Goal: Task Accomplishment & Management: Manage account settings

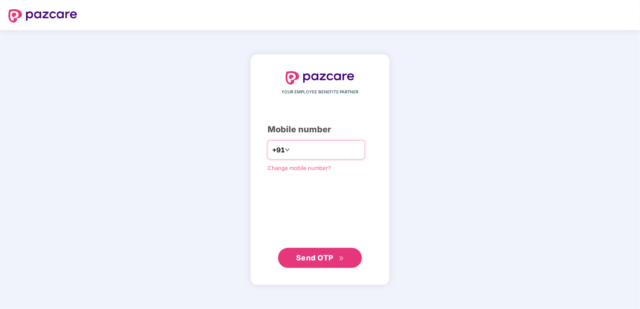
click at [354, 149] on input "*********" at bounding box center [325, 149] width 69 height 13
type input "**********"
click at [322, 257] on span "Send OTP" at bounding box center [314, 257] width 37 height 9
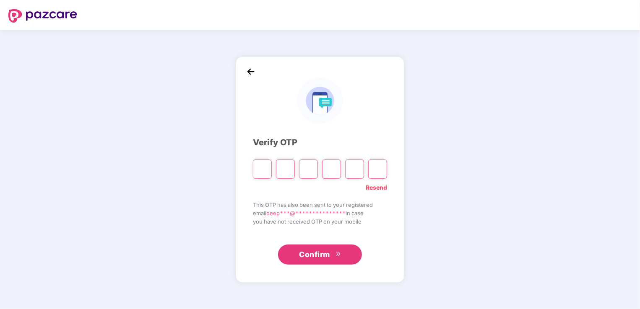
type input "*"
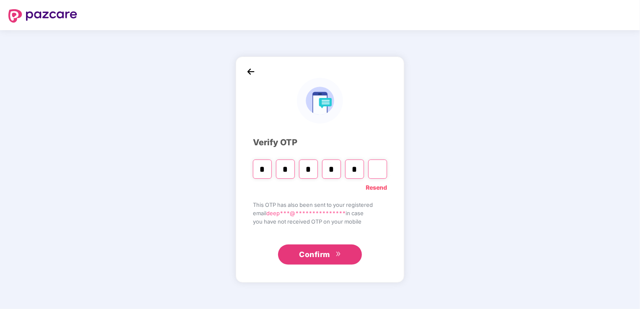
type input "*"
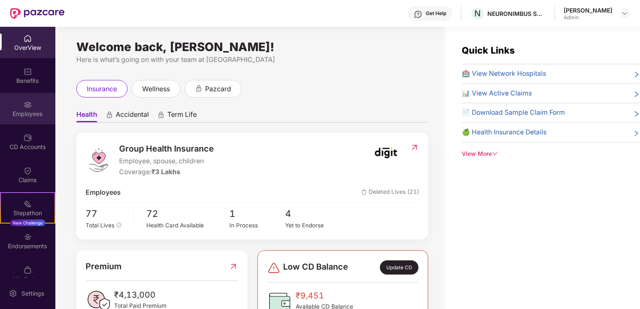
click at [29, 108] on img at bounding box center [27, 105] width 8 height 8
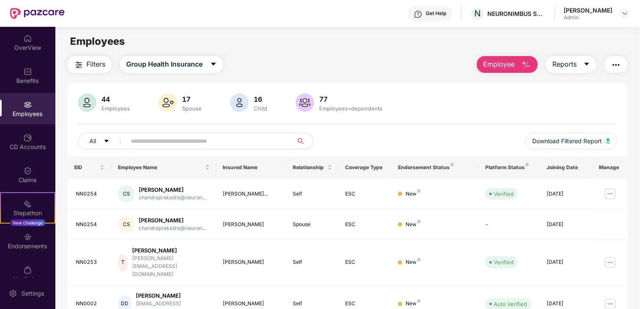
click at [514, 70] on button "Employee" at bounding box center [507, 64] width 61 height 17
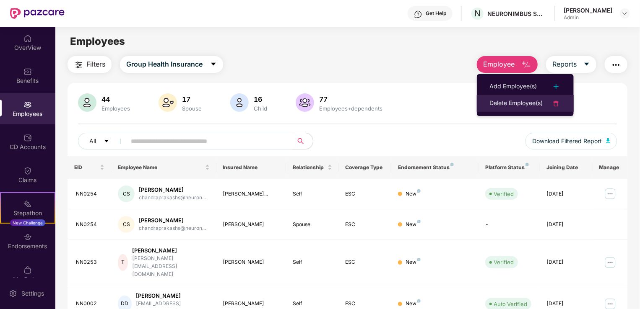
click at [513, 103] on div "Delete Employee(s)" at bounding box center [515, 104] width 53 height 10
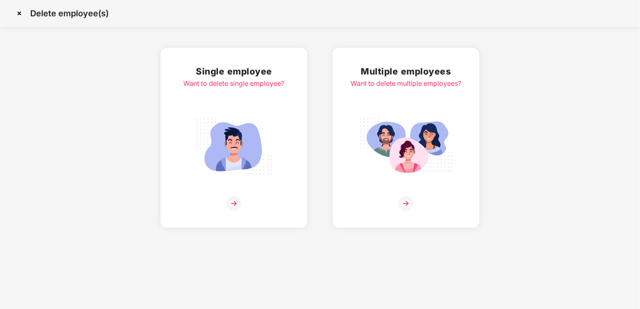
click at [232, 135] on img at bounding box center [234, 146] width 94 height 65
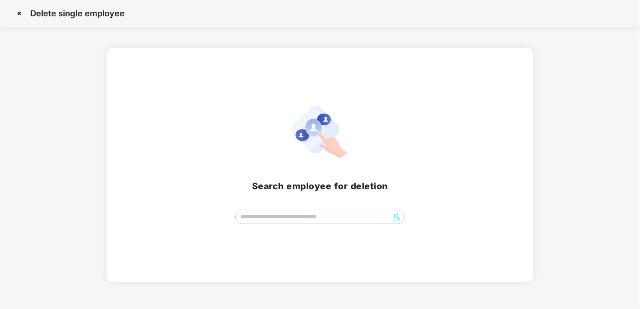
click at [283, 223] on span at bounding box center [319, 217] width 169 height 14
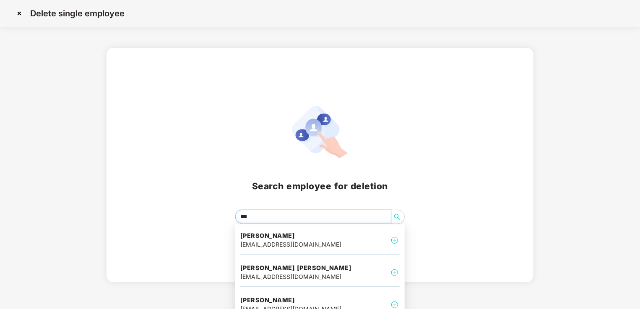
type input "****"
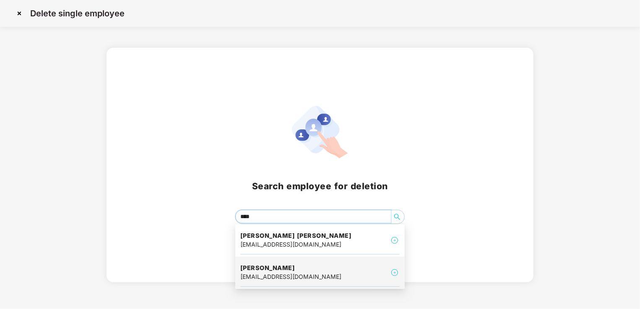
click at [292, 274] on div "[EMAIL_ADDRESS][DOMAIN_NAME]" at bounding box center [290, 276] width 101 height 9
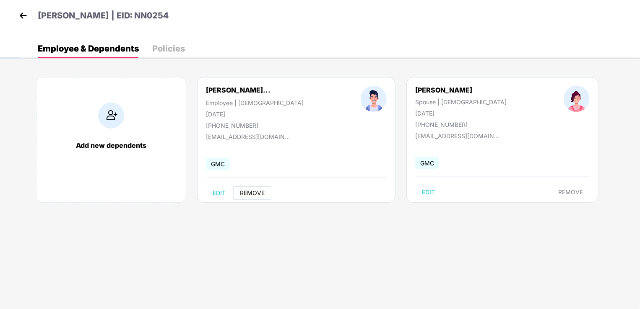
click at [256, 194] on span "REMOVE" at bounding box center [252, 193] width 25 height 7
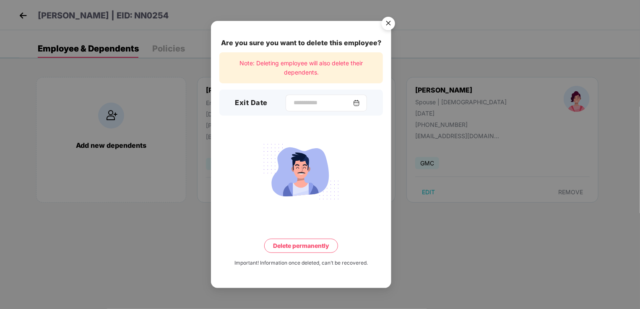
click at [360, 104] on img at bounding box center [356, 103] width 7 height 7
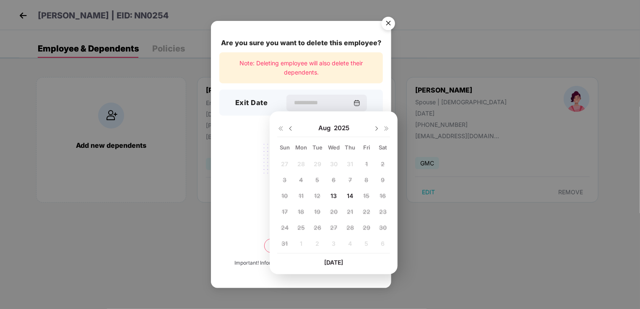
click at [351, 197] on span "14" at bounding box center [350, 195] width 6 height 7
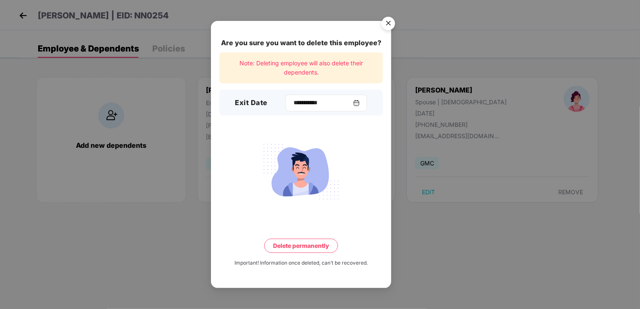
click at [360, 104] on img at bounding box center [356, 103] width 7 height 7
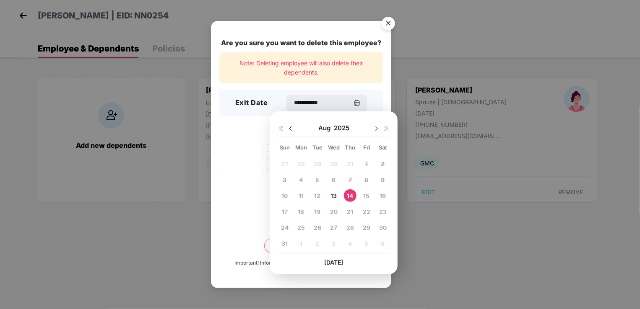
click at [333, 195] on span "13" at bounding box center [333, 195] width 6 height 7
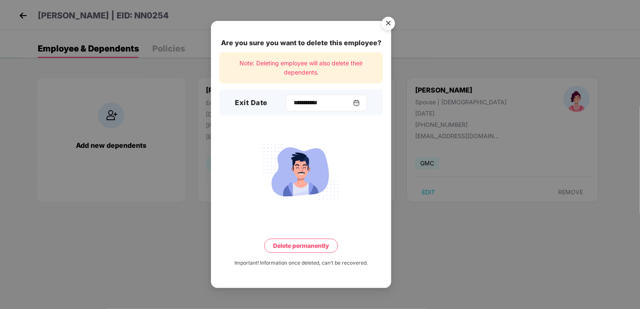
click at [360, 105] on img at bounding box center [356, 103] width 7 height 7
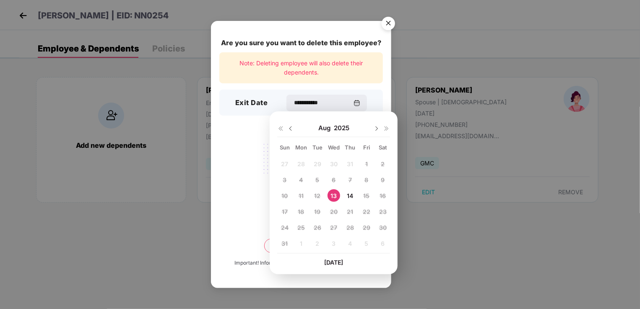
click at [350, 197] on span "14" at bounding box center [350, 195] width 6 height 7
type input "**********"
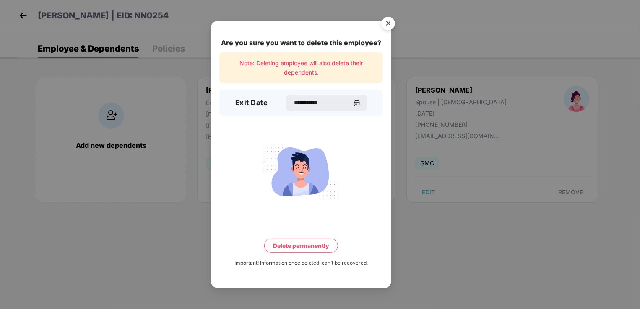
click at [298, 249] on button "Delete permanently" at bounding box center [301, 246] width 74 height 14
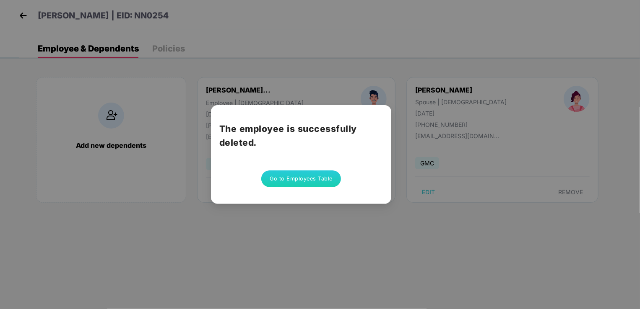
click at [315, 182] on button "Go to Employees Table" at bounding box center [301, 179] width 80 height 17
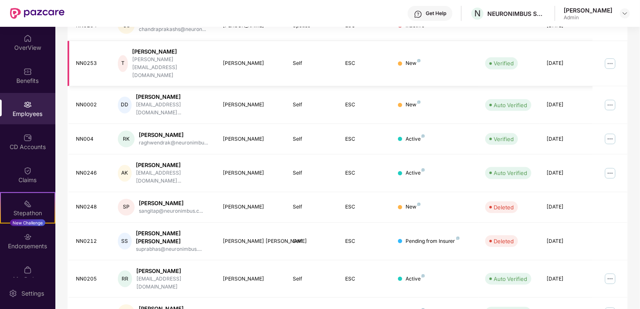
scroll to position [205, 0]
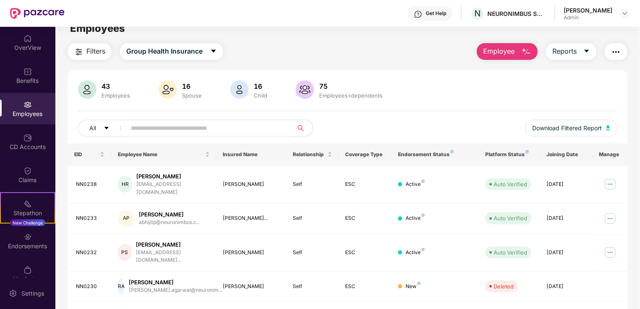
scroll to position [0, 0]
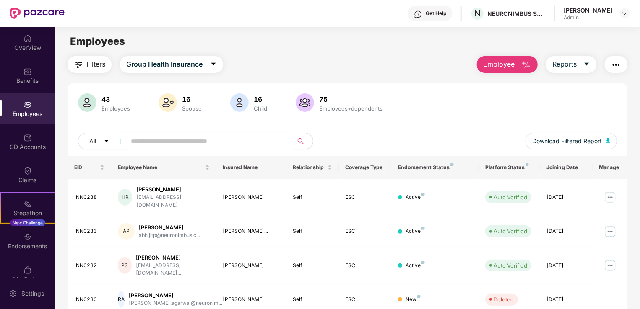
click at [518, 67] on button "Employee" at bounding box center [507, 64] width 61 height 17
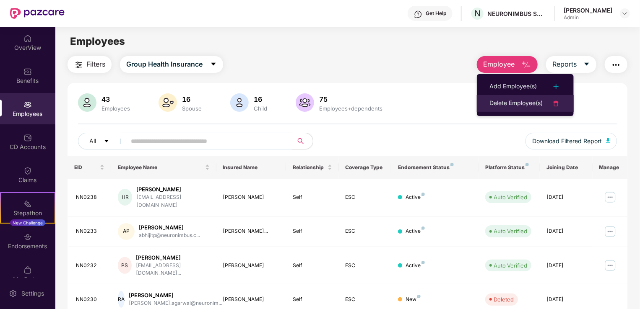
click at [514, 107] on div "Delete Employee(s)" at bounding box center [515, 104] width 53 height 10
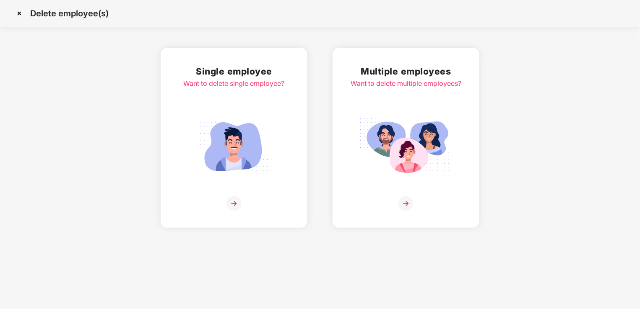
click at [235, 203] on img at bounding box center [233, 203] width 15 height 15
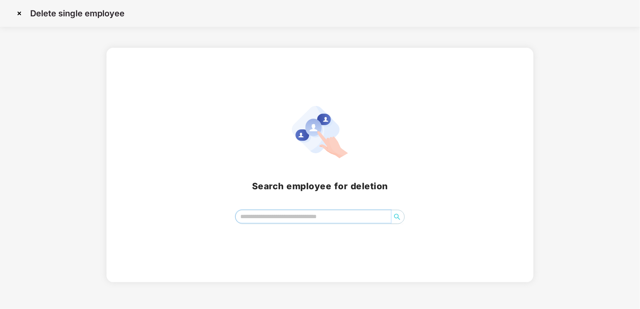
click at [250, 222] on input "search" at bounding box center [313, 216] width 155 height 13
type input "********"
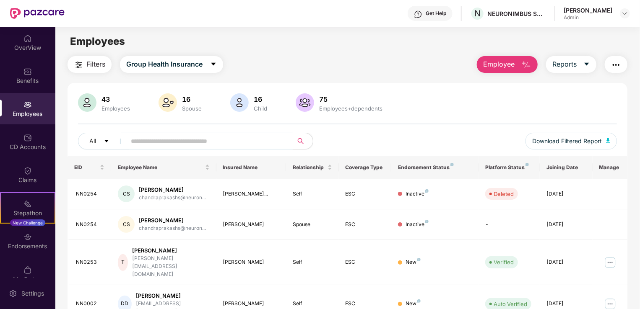
click at [194, 140] on input "text" at bounding box center [206, 141] width 150 height 13
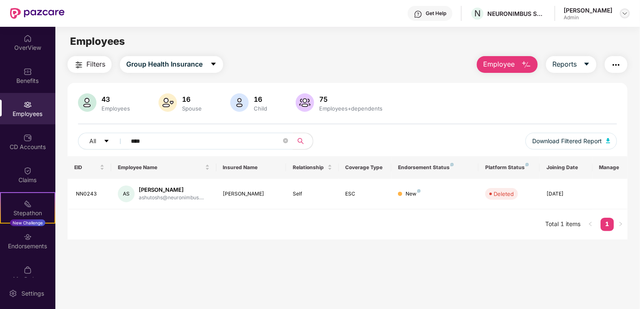
type input "****"
click at [624, 17] on div at bounding box center [625, 13] width 10 height 10
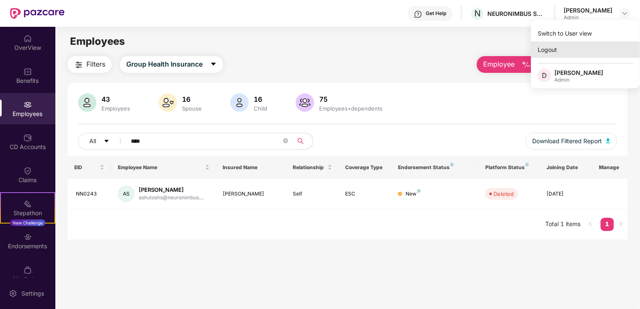
click at [556, 56] on div "Logout" at bounding box center [585, 50] width 109 height 16
